Goal: Find specific page/section: Find specific page/section

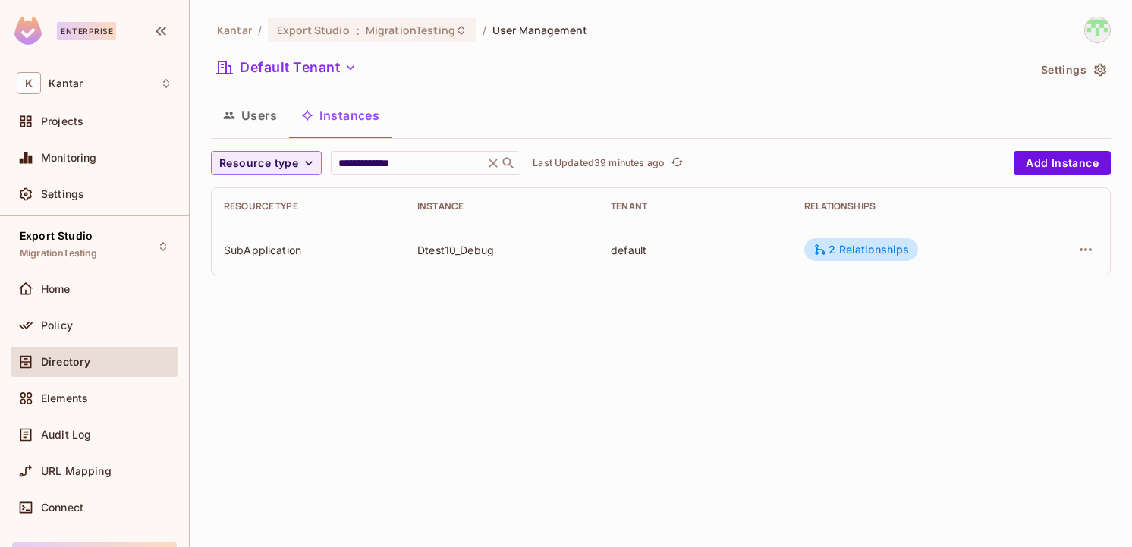
click at [274, 123] on button "Users" at bounding box center [250, 115] width 78 height 38
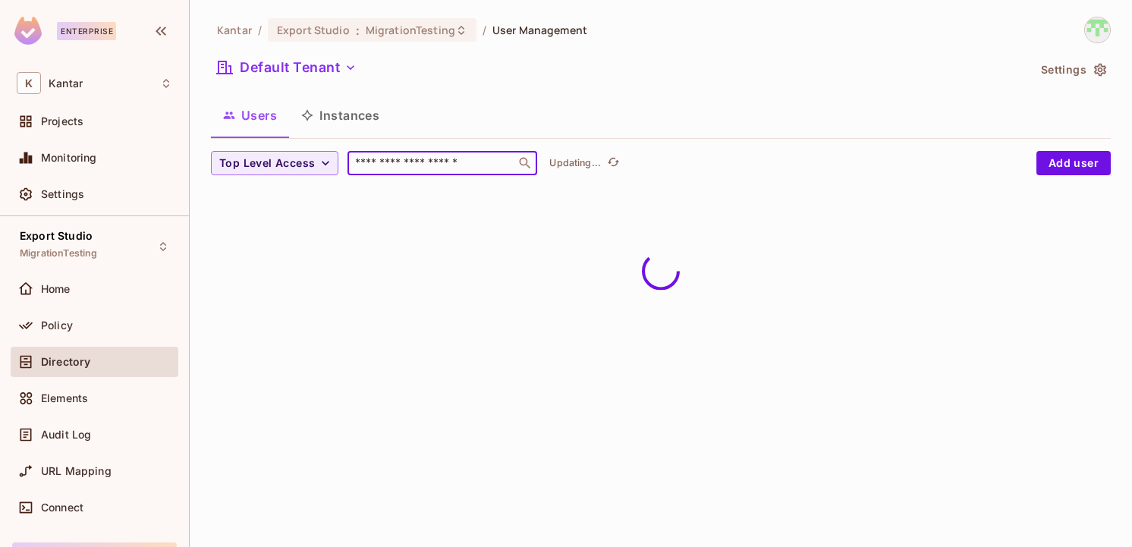
click at [455, 168] on input "text" at bounding box center [431, 163] width 159 height 15
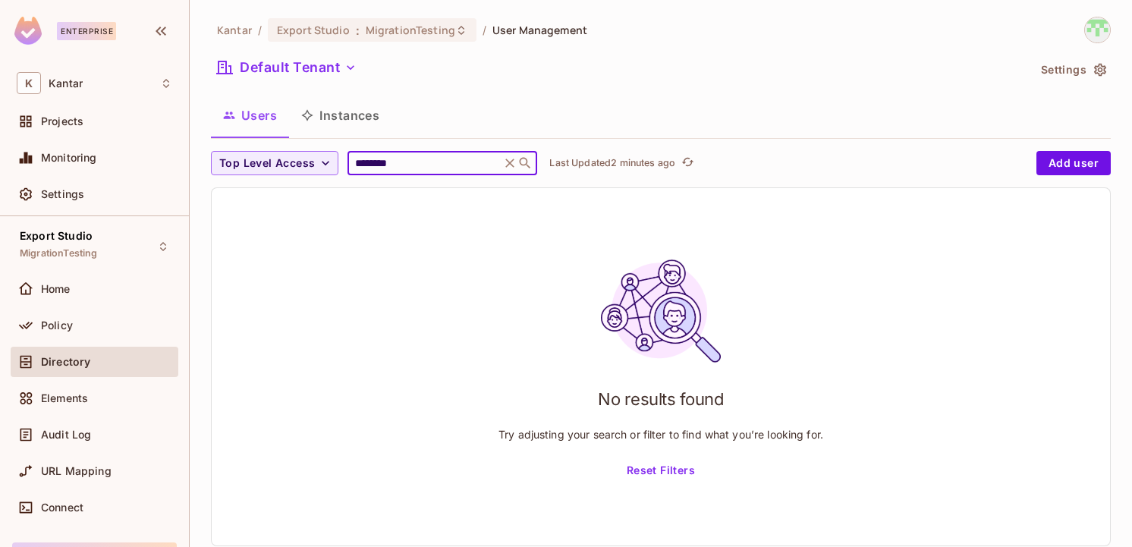
paste input "****"
click at [536, 247] on div "No results found Try adjusting your search or filter to find what you’re lookin…" at bounding box center [661, 366] width 899 height 357
click at [371, 161] on input "**********" at bounding box center [424, 163] width 144 height 15
click at [458, 166] on input "**********" at bounding box center [424, 163] width 144 height 15
type input "**********"
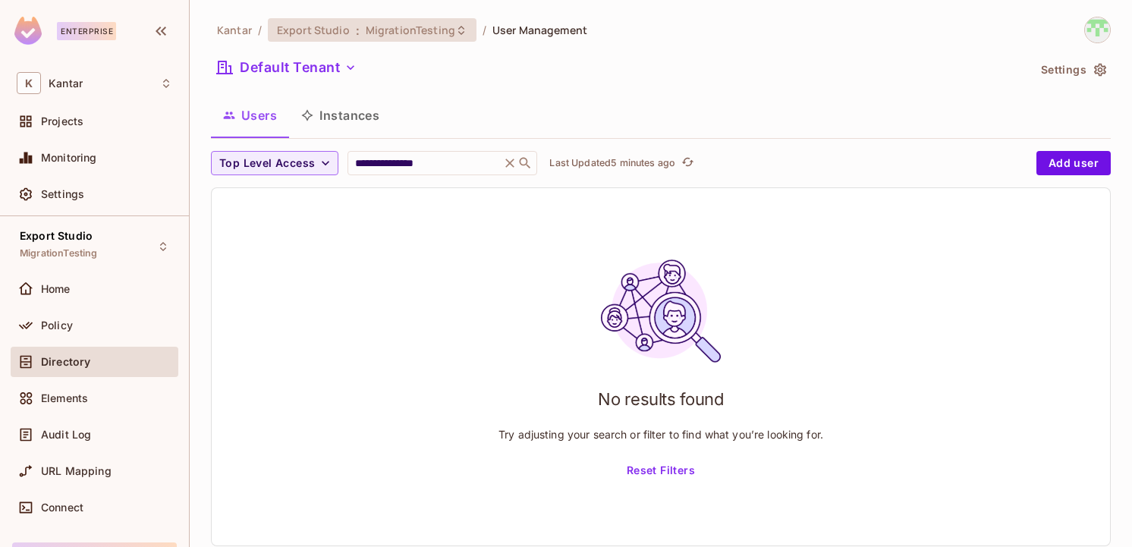
click at [408, 27] on span "MigrationTesting" at bounding box center [411, 30] width 90 height 14
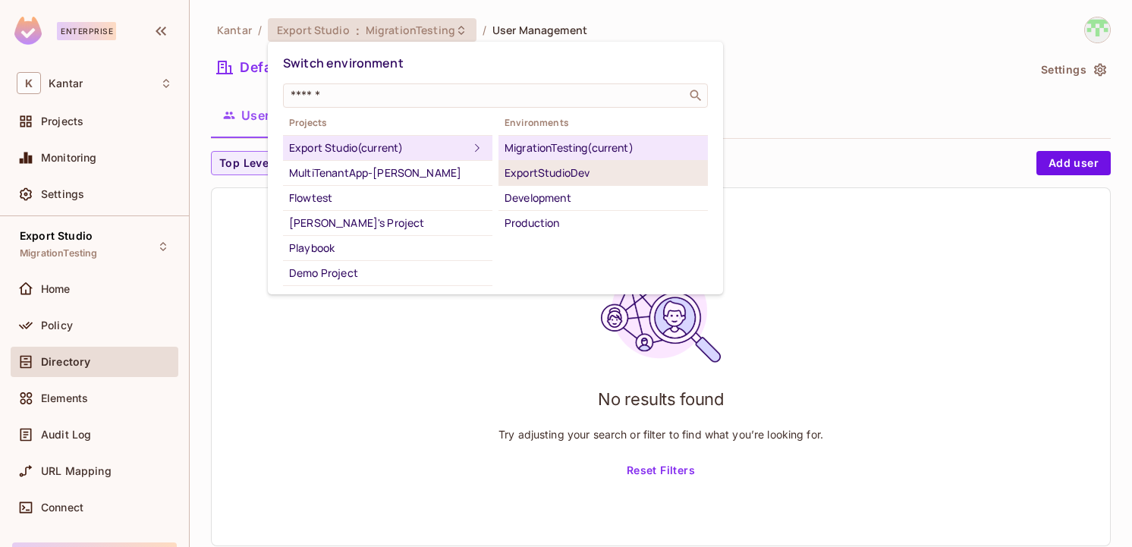
click at [537, 177] on div "ExportStudioDev" at bounding box center [603, 173] width 197 height 18
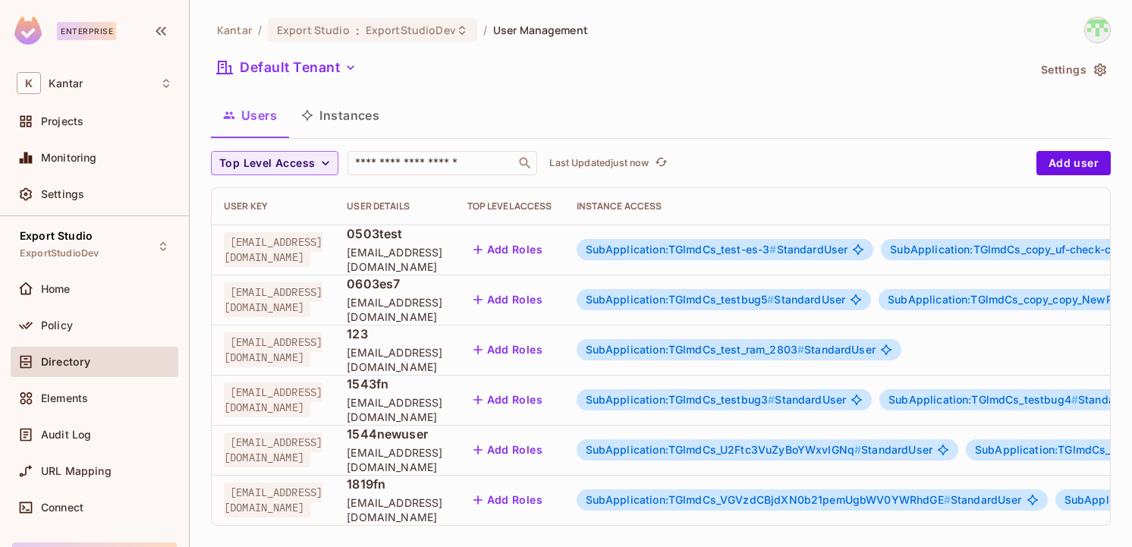
click at [750, 246] on span "SubApplication:TGlmdCs_test-es-3 #" at bounding box center [681, 249] width 191 height 13
click at [777, 249] on span "SubApplication:TGlmdCs_test-es-3 #" at bounding box center [681, 249] width 191 height 13
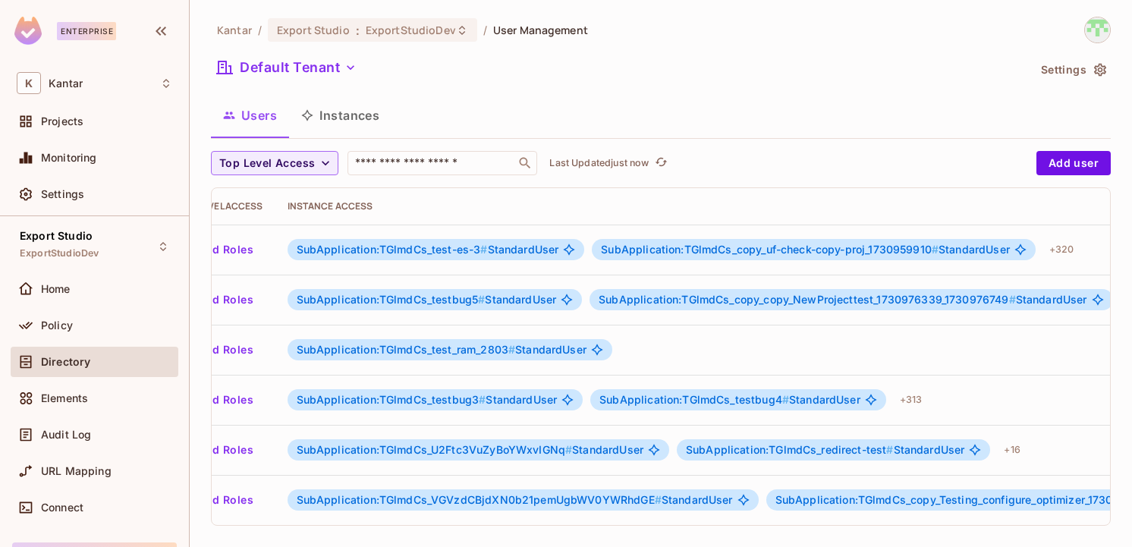
scroll to position [0, 307]
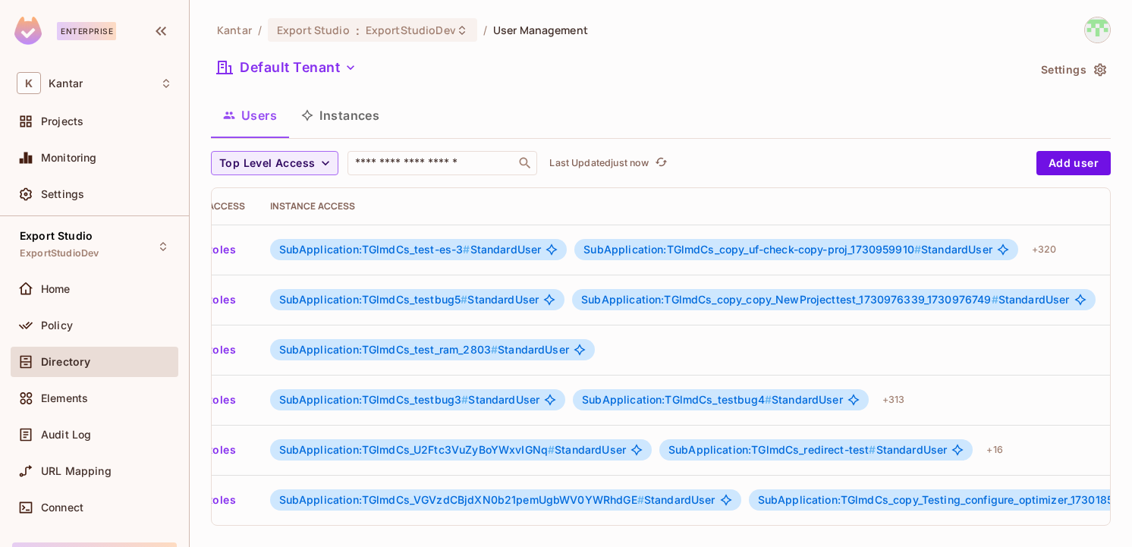
click at [821, 252] on span "SubApplication:TGlmdCs_copy_uf-check-copy-proj_1730959910 #" at bounding box center [753, 249] width 338 height 13
click at [821, 252] on body "Enterprise K Kantar Projects Monitoring Settings Export Studio ExportStudioDev …" at bounding box center [566, 273] width 1132 height 547
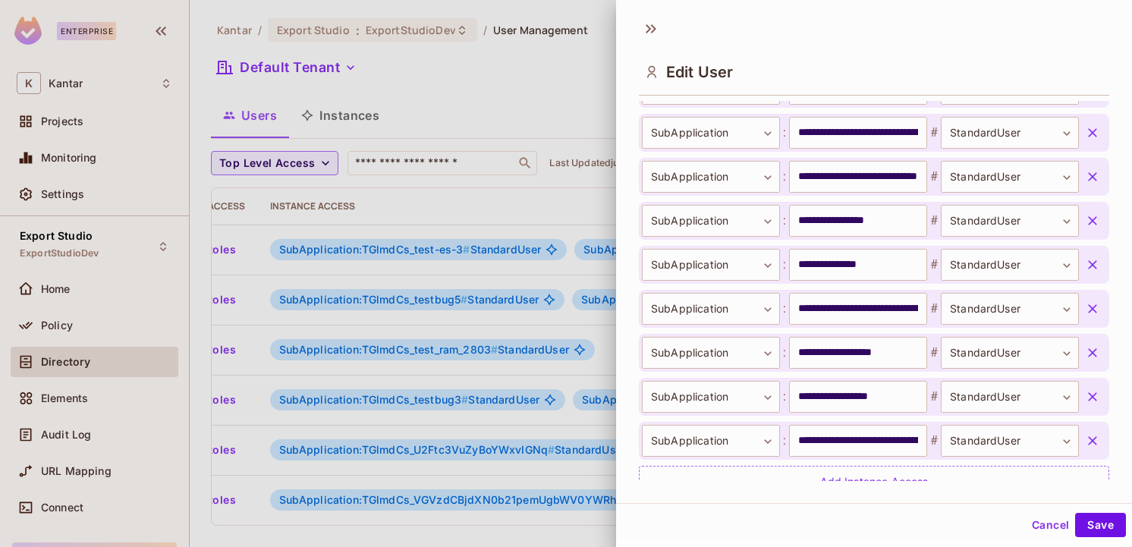
scroll to position [14435, 0]
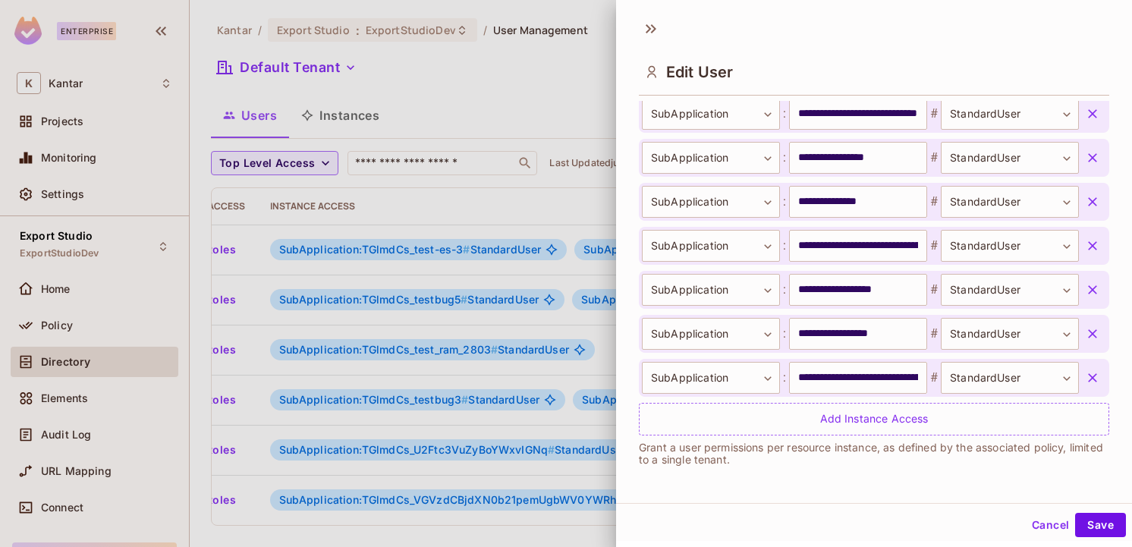
click at [540, 197] on div at bounding box center [566, 273] width 1132 height 547
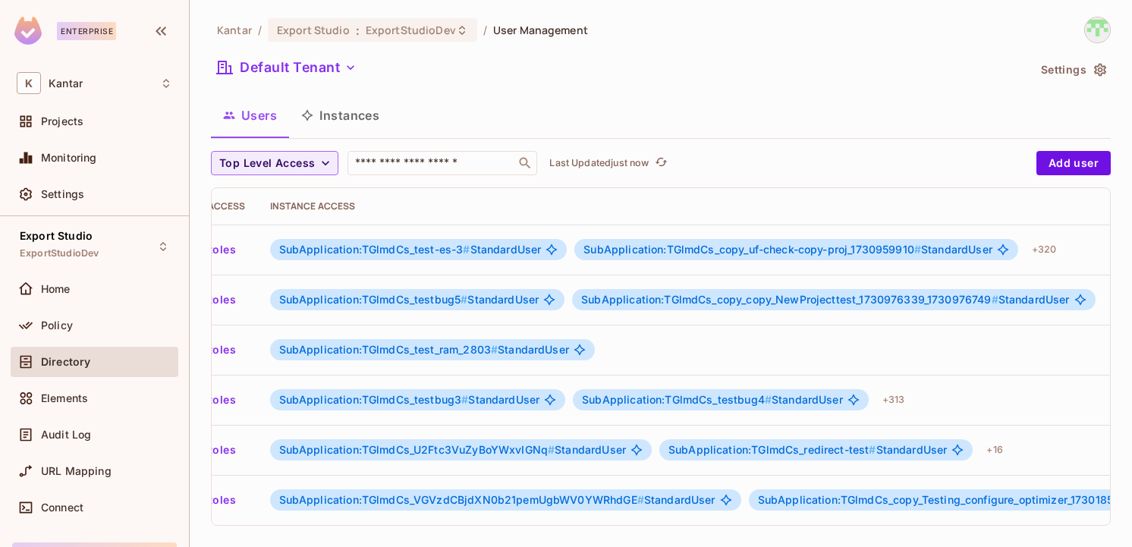
click at [540, 299] on span "SubApplication:TGlmdCs_testbug5 # StandardUser" at bounding box center [409, 300] width 260 height 12
click at [753, 304] on span "SubApplication:TGlmdCs_copy_copy_NewProjecttest_1730976339_1730976749 #" at bounding box center [789, 299] width 417 height 13
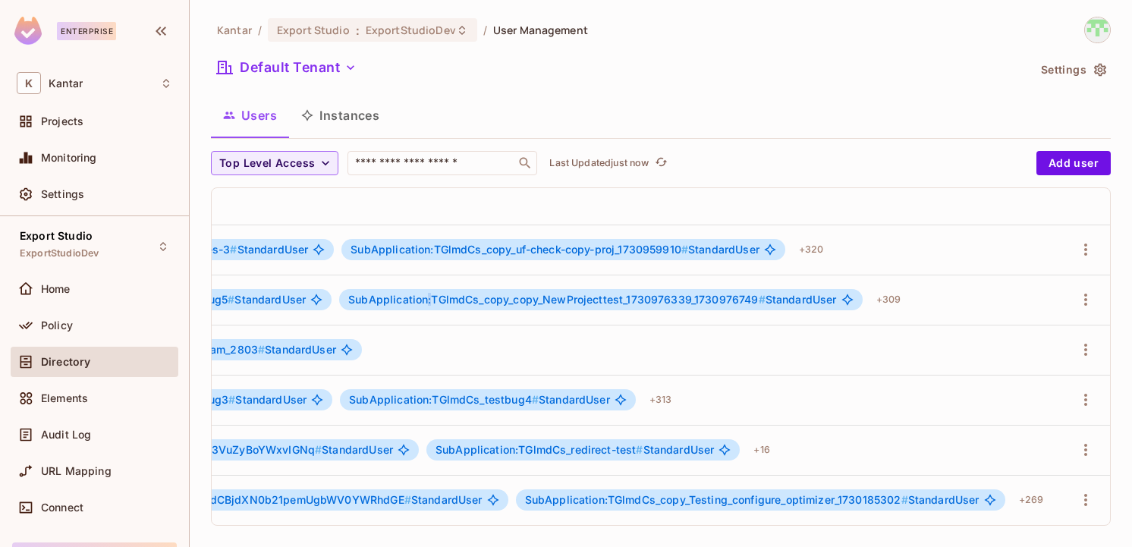
scroll to position [0, 632]
click at [890, 302] on div "+ 309" at bounding box center [889, 300] width 37 height 24
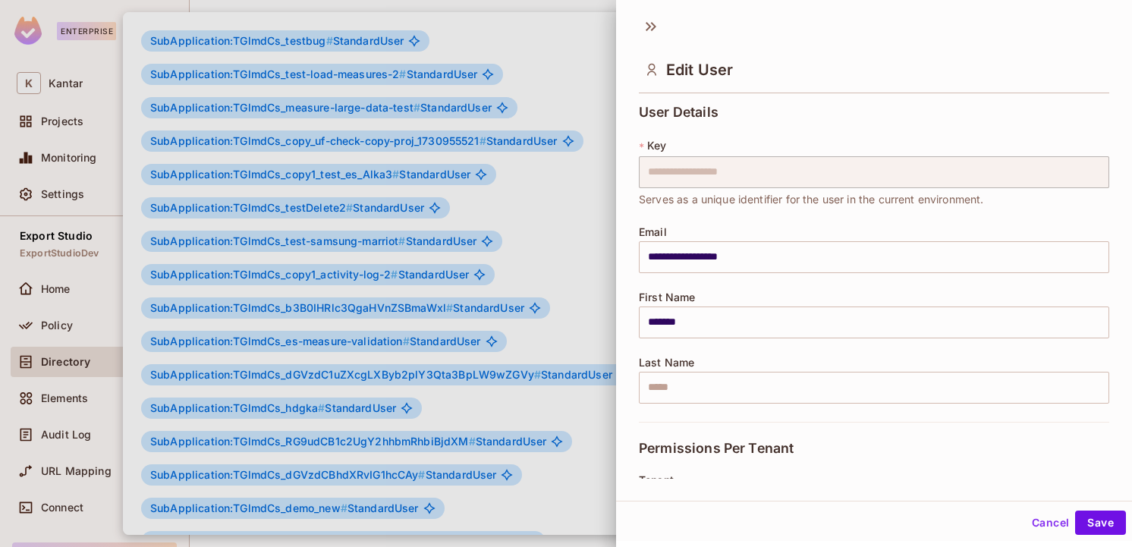
scroll to position [0, 0]
click at [569, 255] on div at bounding box center [566, 273] width 1132 height 547
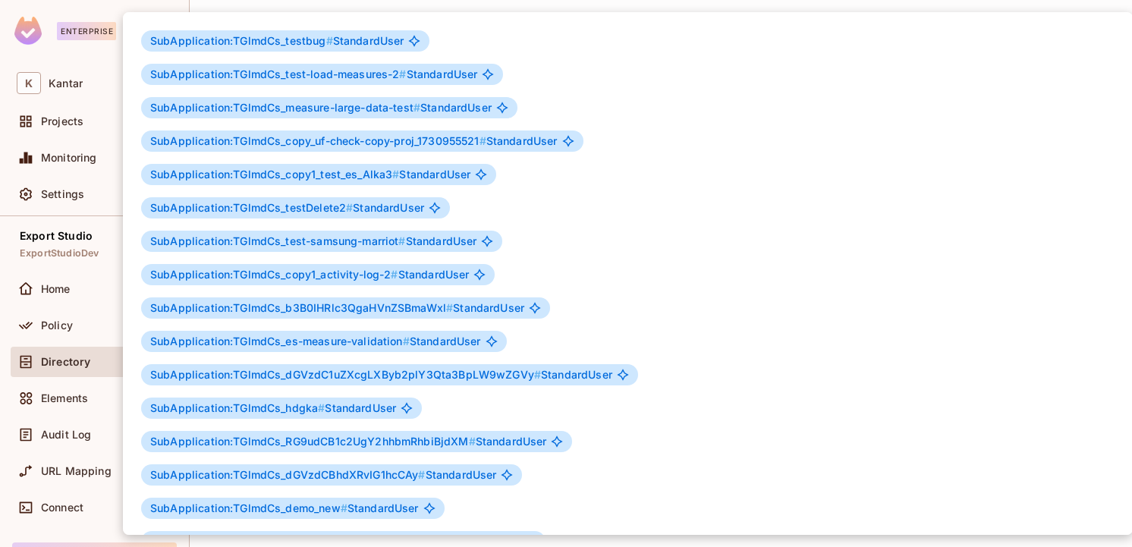
click at [97, 223] on div at bounding box center [566, 273] width 1132 height 547
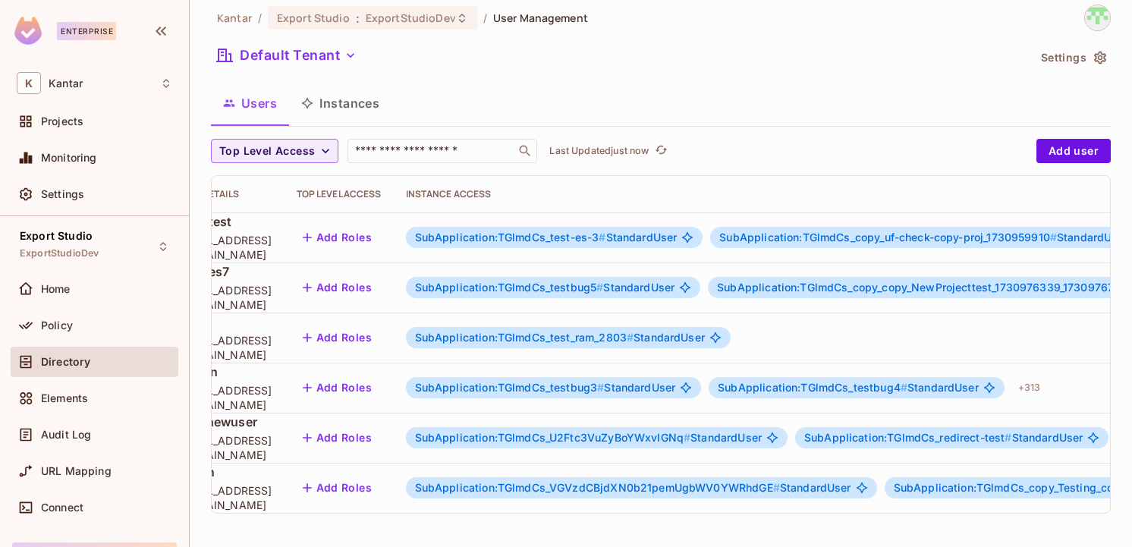
scroll to position [0, 477]
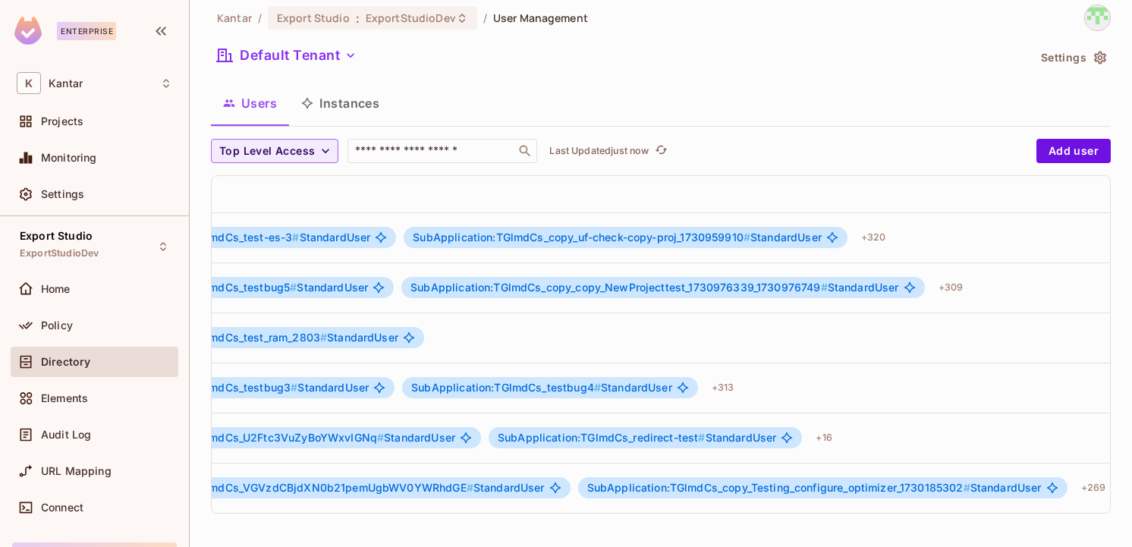
click at [672, 386] on span "SubApplication:TGlmdCs_testbug4 # StandardUser" at bounding box center [541, 388] width 261 height 12
click at [741, 390] on div "+ 313" at bounding box center [723, 388] width 35 height 24
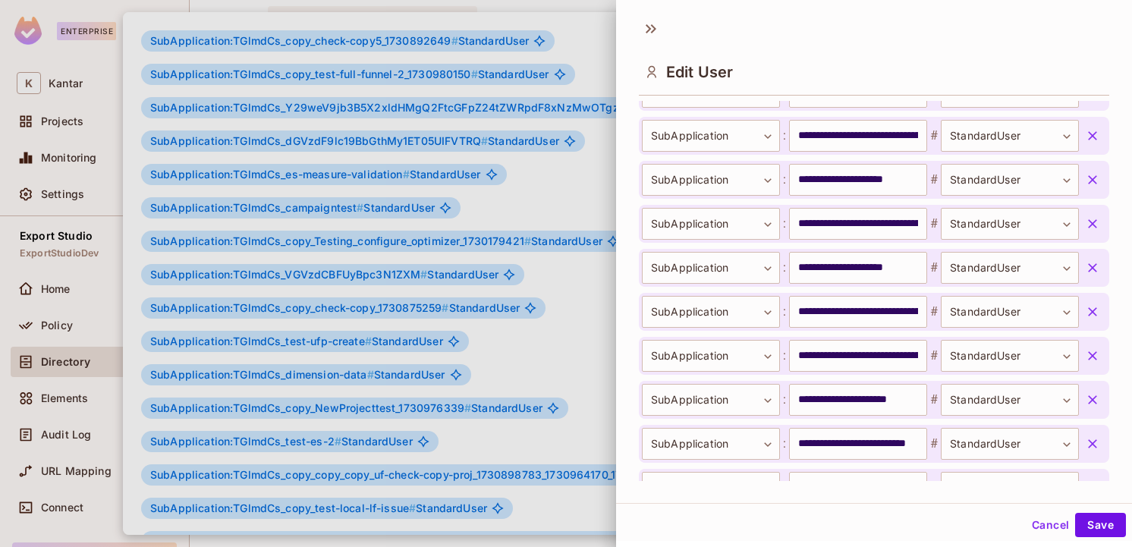
scroll to position [14127, 0]
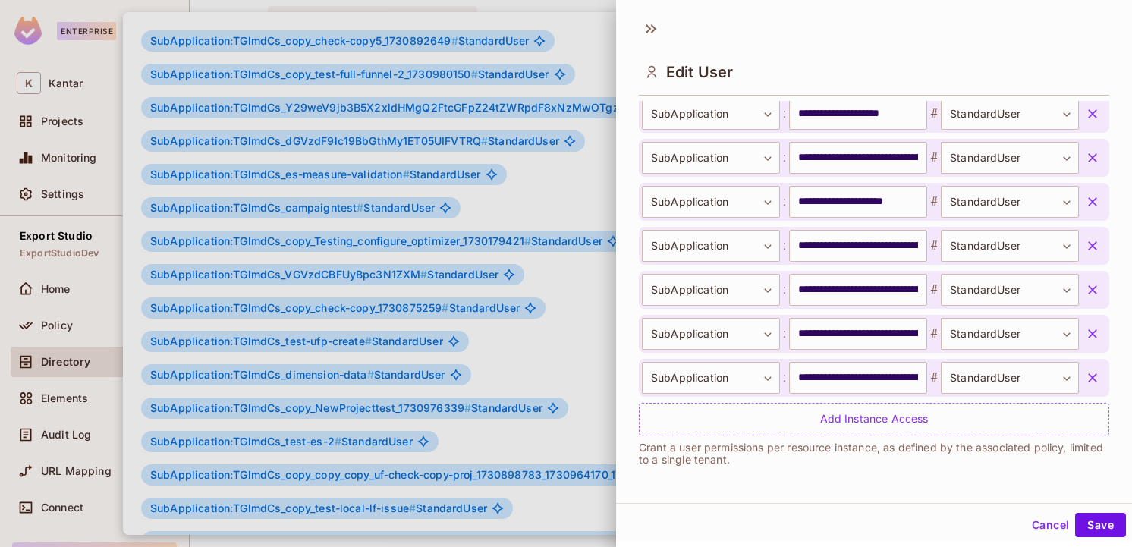
click at [561, 354] on div at bounding box center [566, 273] width 1132 height 547
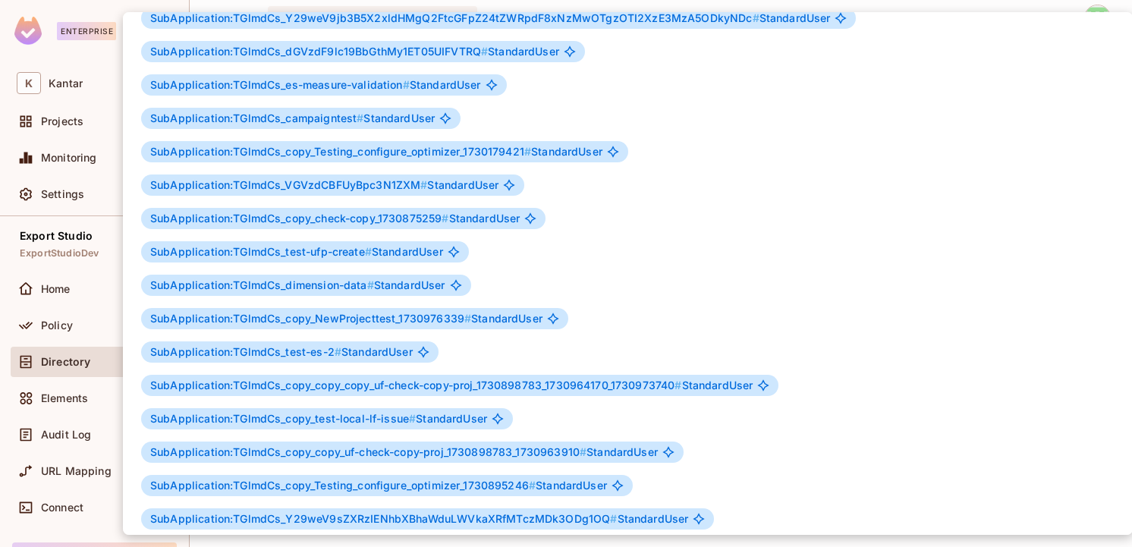
scroll to position [0, 0]
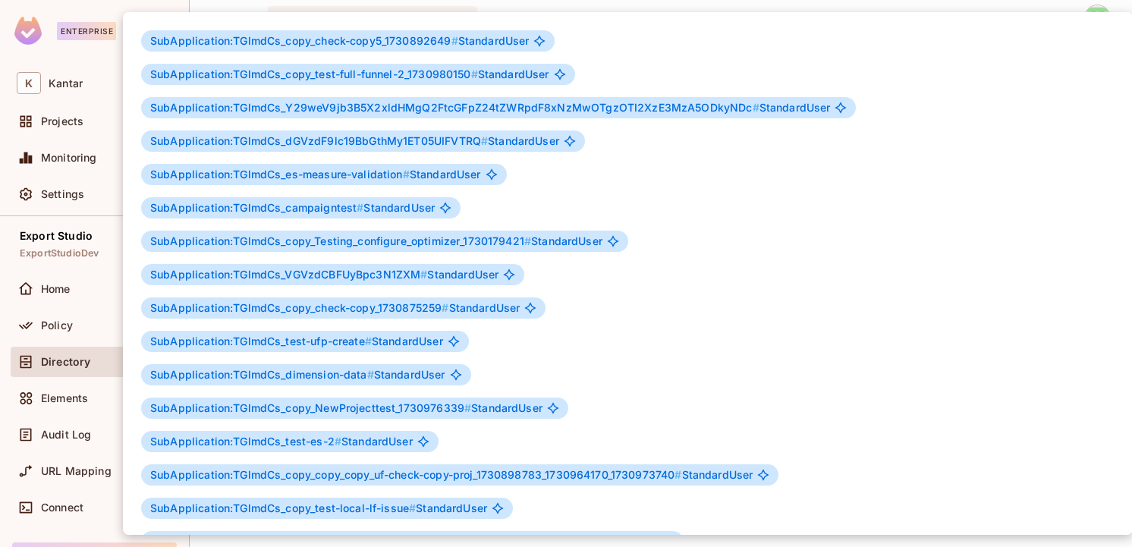
click at [80, 276] on div at bounding box center [566, 273] width 1132 height 547
